Goal: Task Accomplishment & Management: Manage account settings

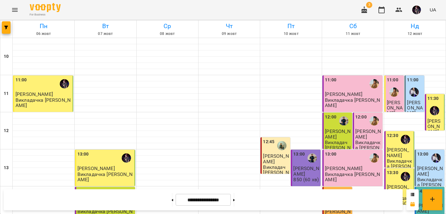
click at [15, 10] on icon "Menu" at bounding box center [14, 9] width 7 height 7
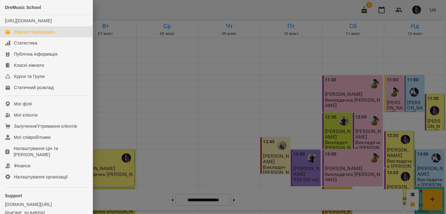
click at [205, 123] on div at bounding box center [223, 107] width 446 height 214
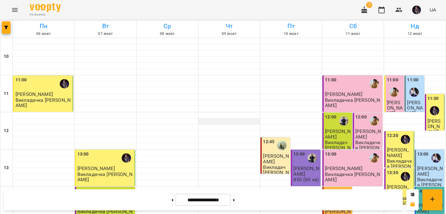
scroll to position [84, 0]
click at [235, 201] on button at bounding box center [234, 200] width 2 height 14
type input "**********"
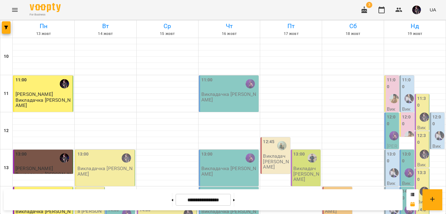
scroll to position [163, 0]
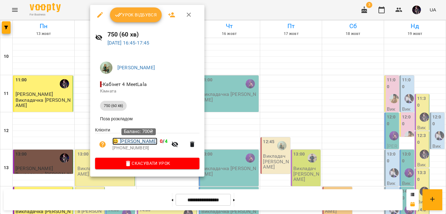
click at [149, 143] on link "😀 Васенко Владислав" at bounding box center [134, 141] width 45 height 7
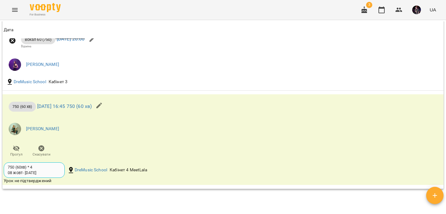
scroll to position [442, 0]
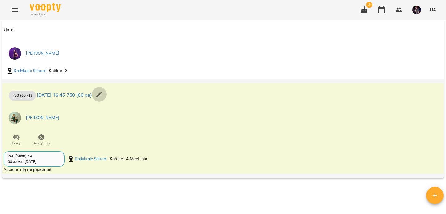
click at [103, 97] on icon "button" at bounding box center [98, 94] width 7 height 7
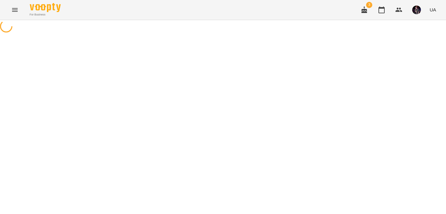
select select "**********"
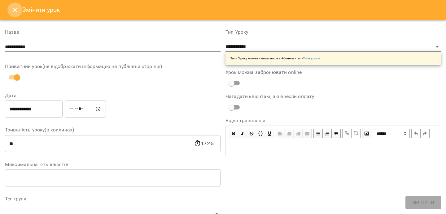
click at [16, 7] on icon "Close" at bounding box center [14, 9] width 7 height 7
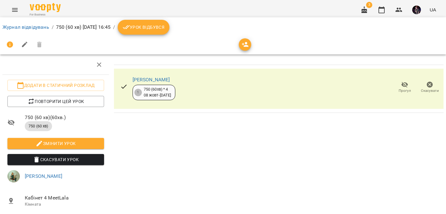
click at [165, 26] on span "Урок відбувся" at bounding box center [144, 27] width 42 height 7
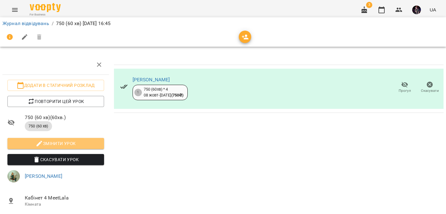
click at [85, 143] on span "Змінити урок" at bounding box center [55, 143] width 87 height 7
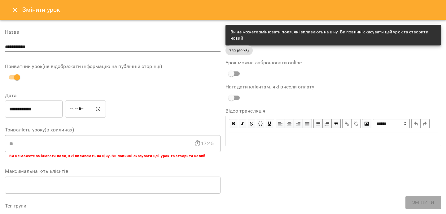
click at [13, 7] on icon "Close" at bounding box center [14, 9] width 7 height 7
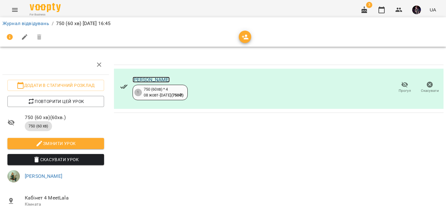
click at [160, 79] on link "[PERSON_NAME]" at bounding box center [151, 80] width 37 height 6
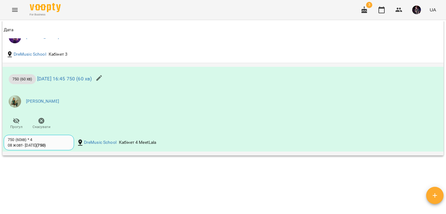
scroll to position [463, 0]
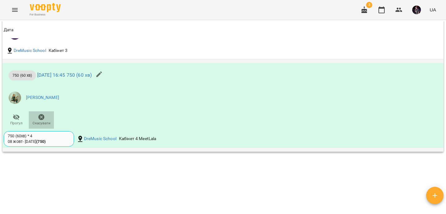
click at [42, 121] on icon "button" at bounding box center [41, 117] width 6 height 6
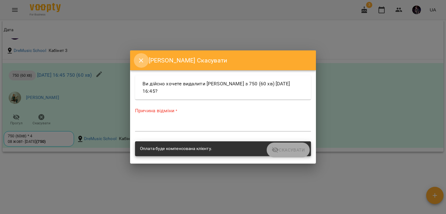
click at [141, 56] on button "Close" at bounding box center [141, 60] width 15 height 15
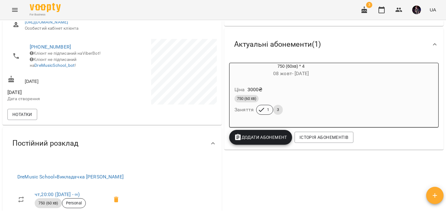
scroll to position [91, 0]
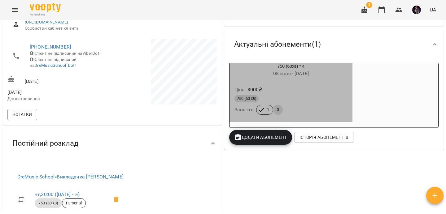
click at [270, 102] on div "750 (60 хв)" at bounding box center [291, 98] width 113 height 7
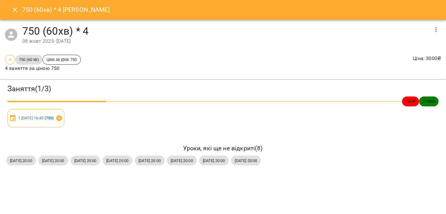
click at [63, 118] on icon at bounding box center [59, 118] width 7 height 7
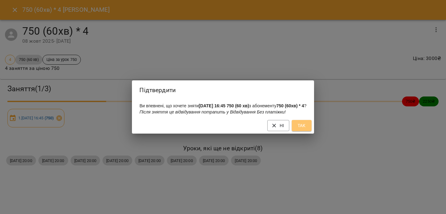
click at [304, 129] on span "Так" at bounding box center [302, 125] width 10 height 7
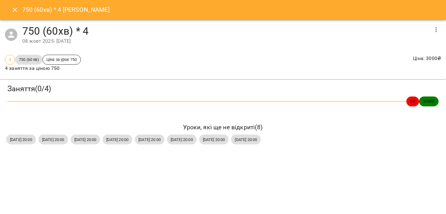
click at [17, 8] on icon "Close" at bounding box center [14, 9] width 7 height 7
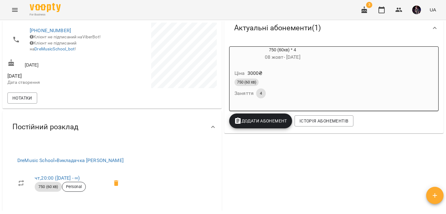
scroll to position [0, 0]
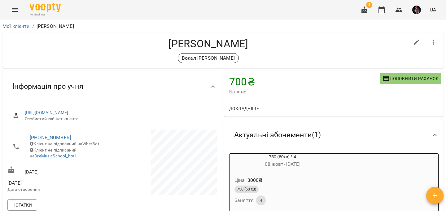
click at [13, 11] on icon "Menu" at bounding box center [14, 9] width 7 height 7
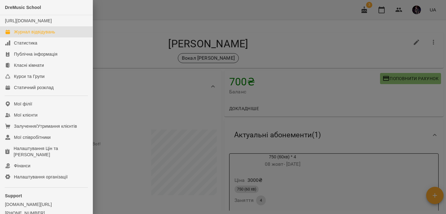
click at [45, 35] on div "Журнал відвідувань" at bounding box center [34, 32] width 41 height 6
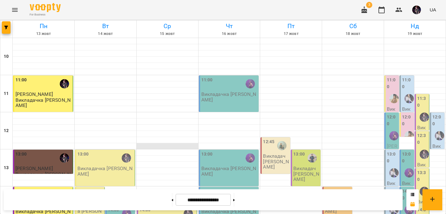
scroll to position [184, 0]
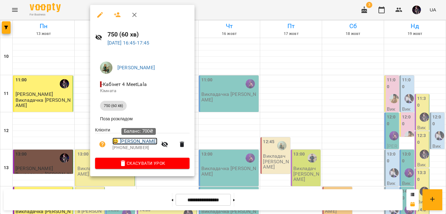
click at [144, 143] on link "😀 Васенко Владислав" at bounding box center [134, 141] width 45 height 7
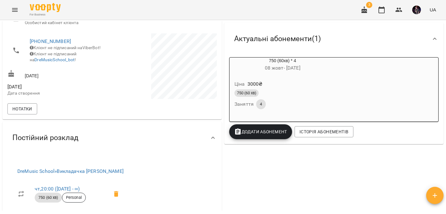
scroll to position [89, 0]
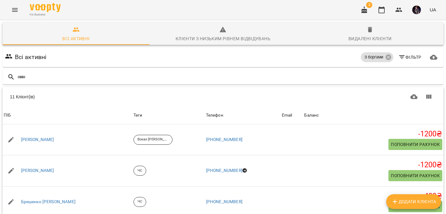
click at [17, 11] on icon "Menu" at bounding box center [15, 10] width 6 height 4
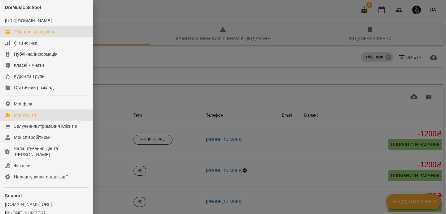
click at [51, 34] on link "Журнал відвідувань" at bounding box center [46, 31] width 93 height 11
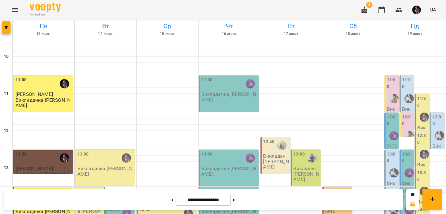
scroll to position [182, 0]
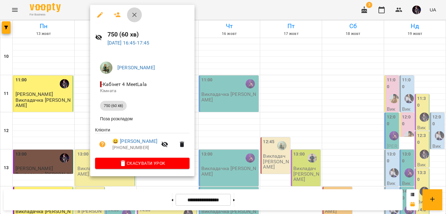
click at [135, 15] on icon "button" at bounding box center [134, 15] width 4 height 4
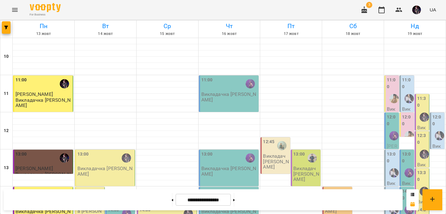
scroll to position [97, 0]
click at [105, 166] on p "Викладачка Валерія" at bounding box center [105, 171] width 56 height 11
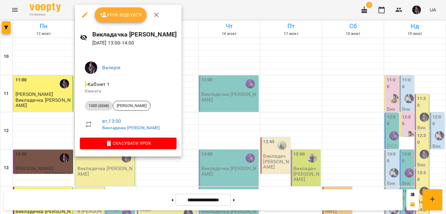
click at [156, 16] on icon "button" at bounding box center [156, 14] width 7 height 7
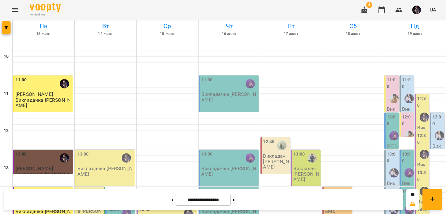
scroll to position [248, 0]
